Goal: Task Accomplishment & Management: Manage account settings

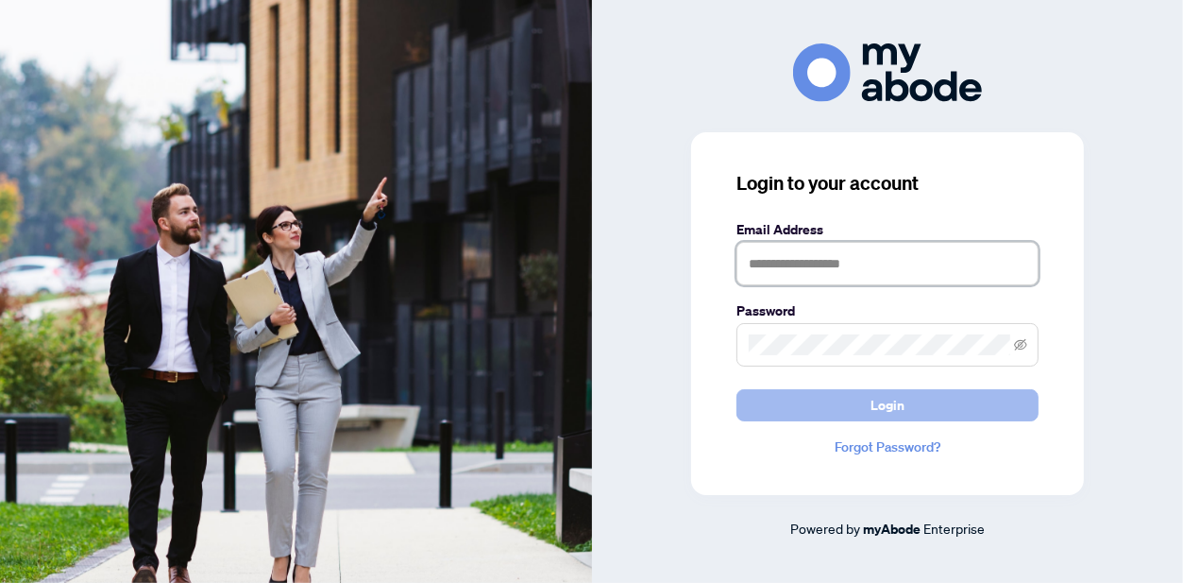
type input "**********"
click at [910, 398] on button "Login" at bounding box center [888, 405] width 302 height 32
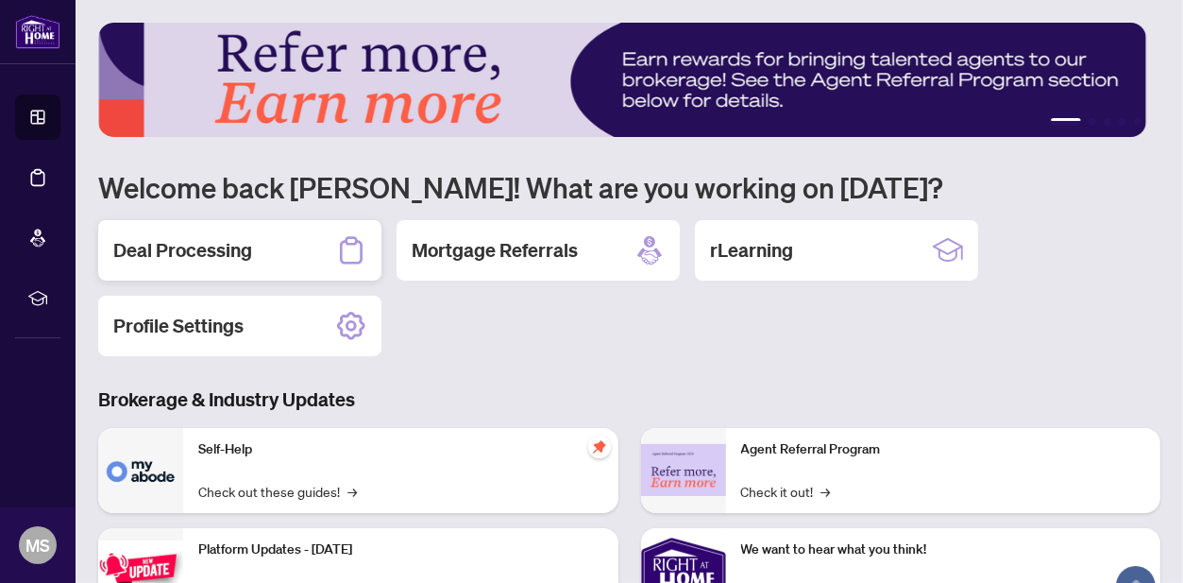
click at [179, 265] on div "Deal Processing" at bounding box center [239, 250] width 283 height 60
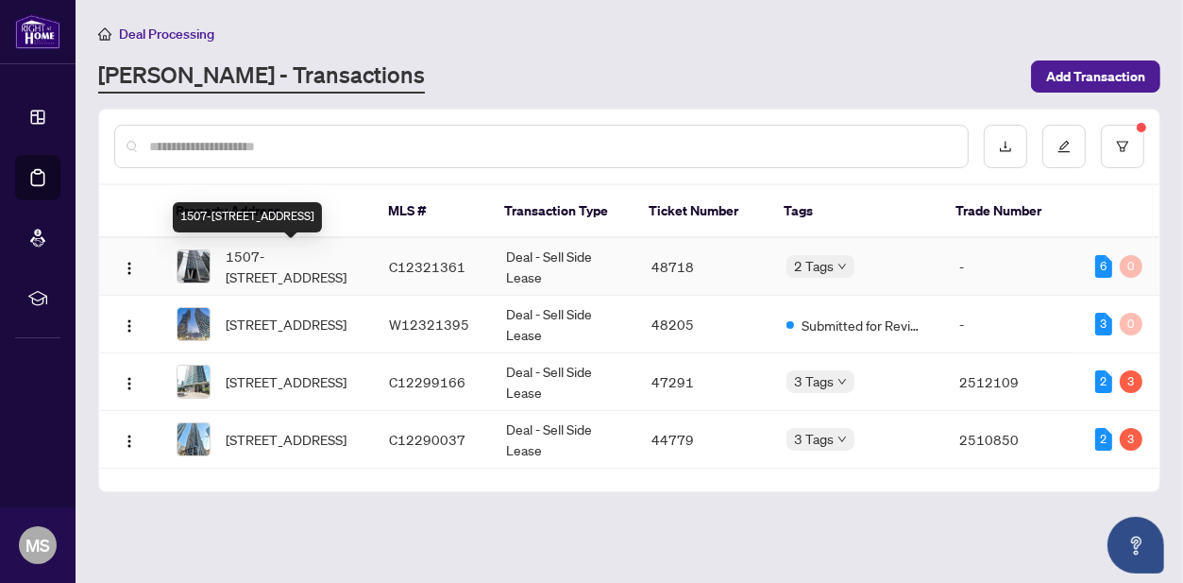
click at [293, 263] on span "1507-357 King St, Toronto, Ontario M5V 0S7, Canada" at bounding box center [293, 267] width 134 height 42
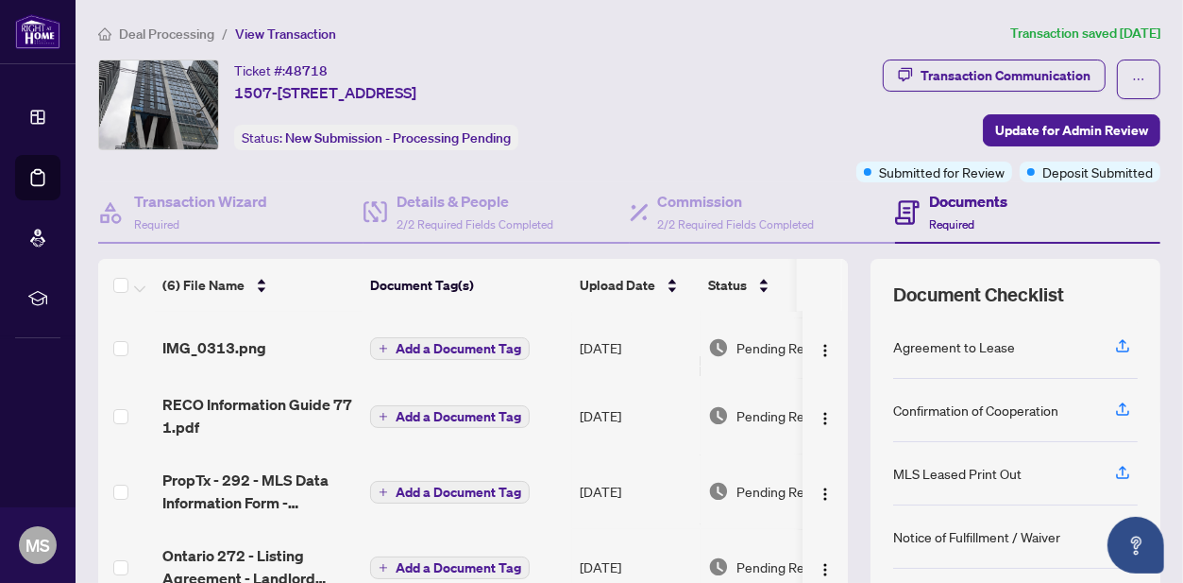
scroll to position [147, 0]
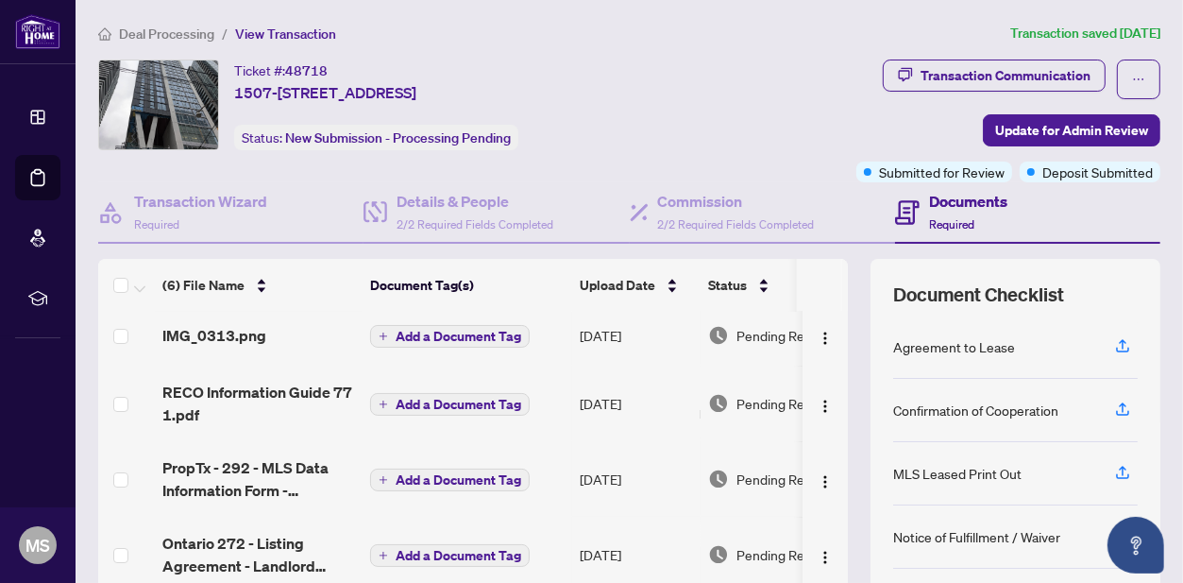
click at [157, 35] on span "Deal Processing" at bounding box center [166, 33] width 95 height 17
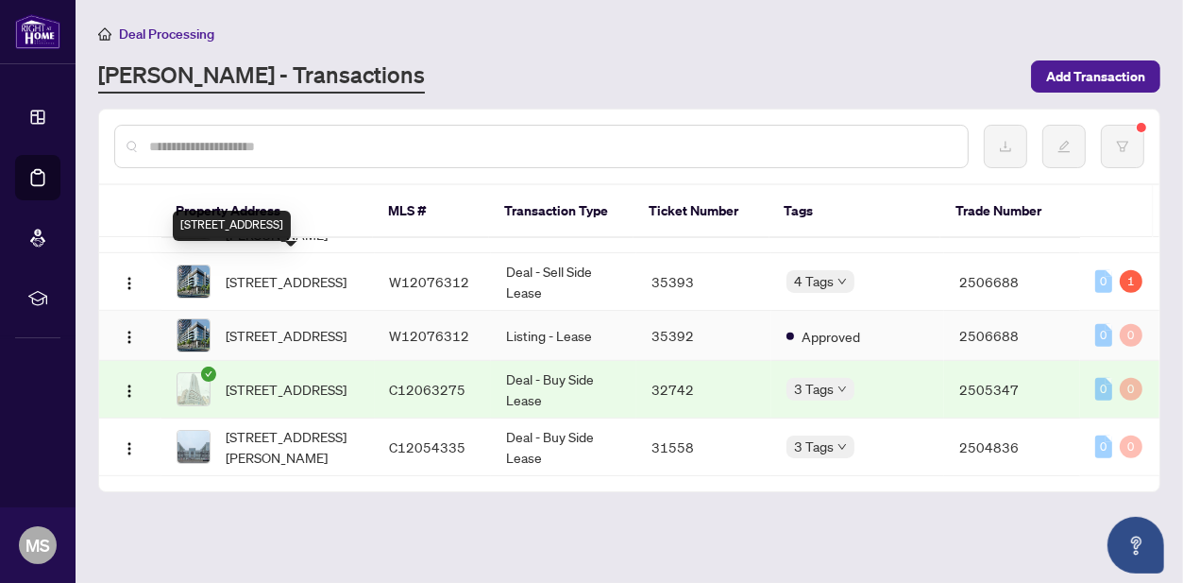
scroll to position [898, 0]
